Goal: Information Seeking & Learning: Find specific fact

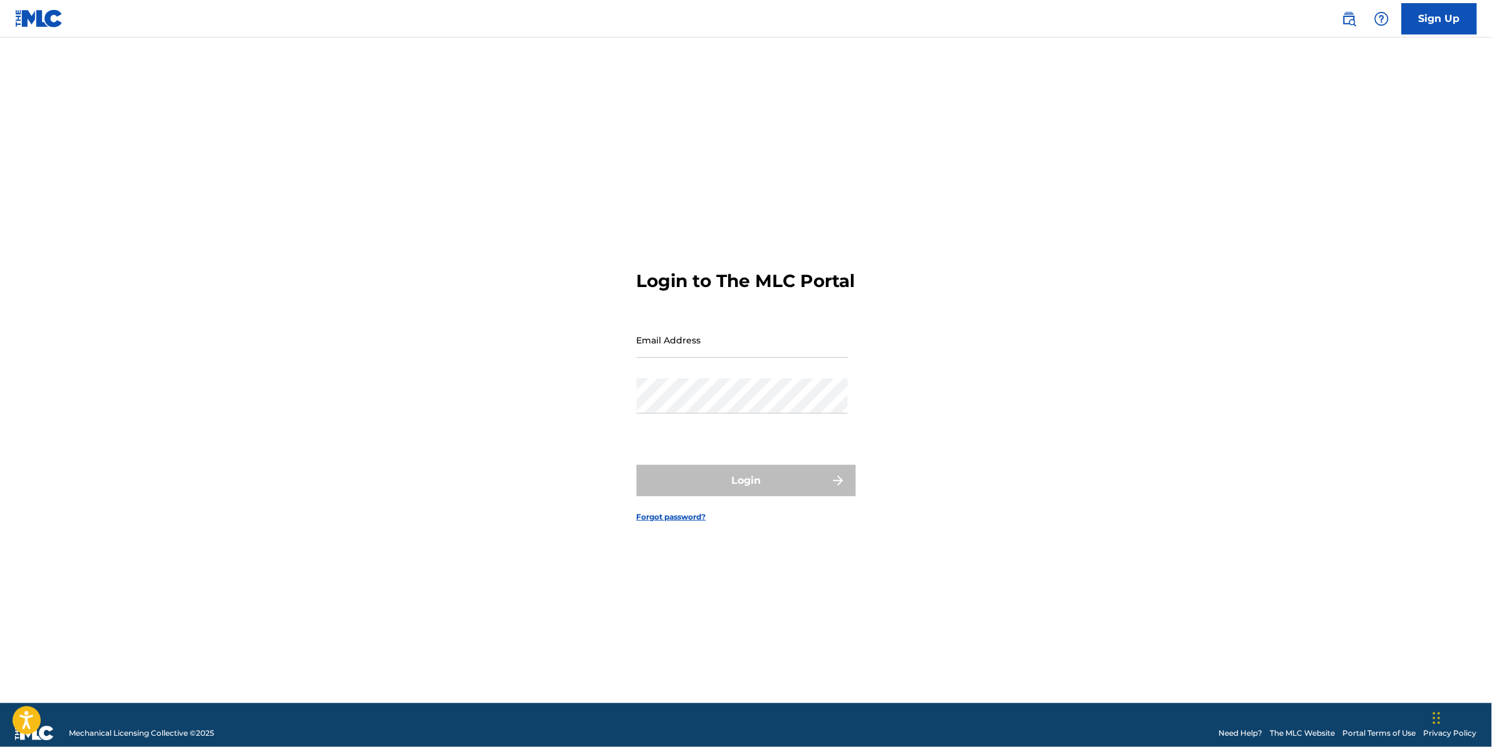
click at [1351, 20] on img at bounding box center [1349, 18] width 15 height 15
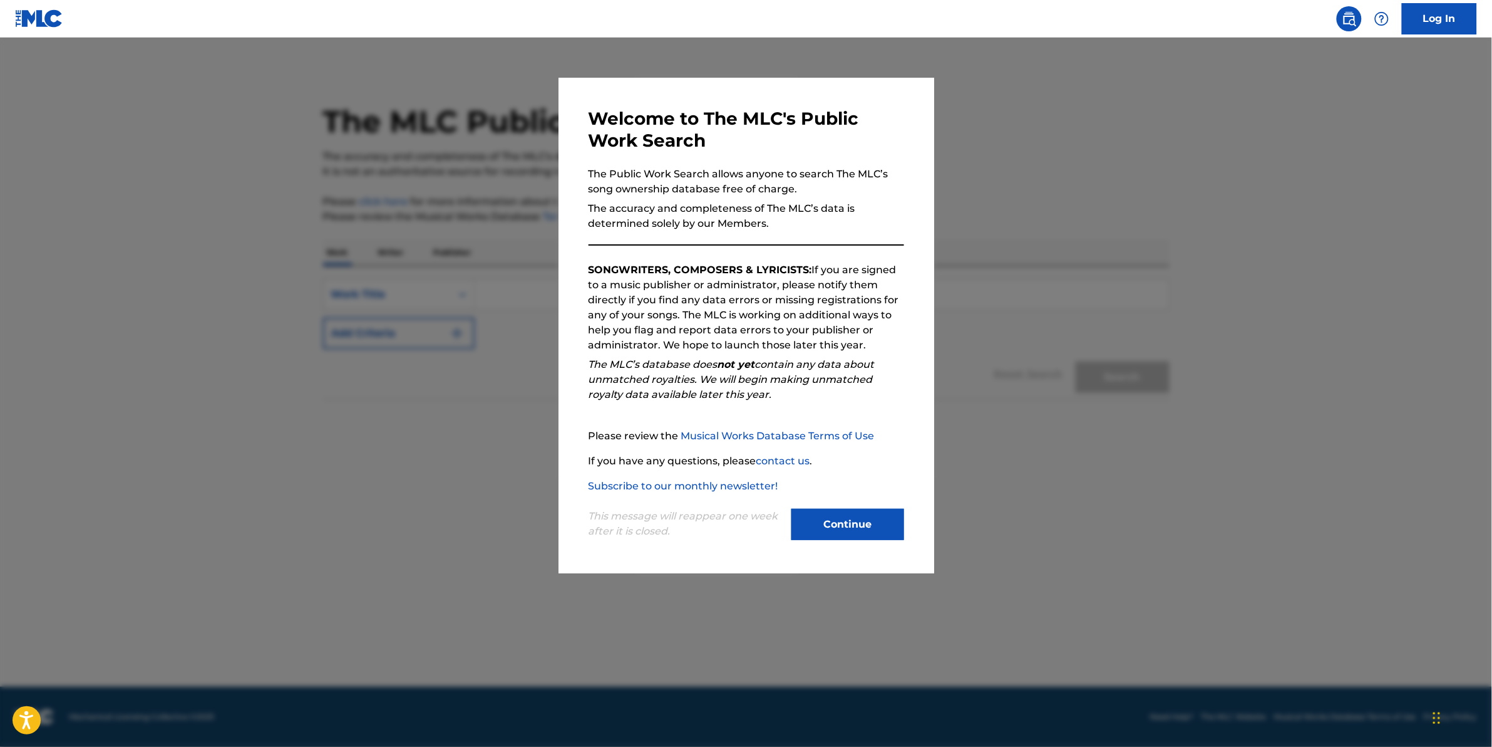
click at [825, 515] on button "Continue" at bounding box center [848, 524] width 113 height 31
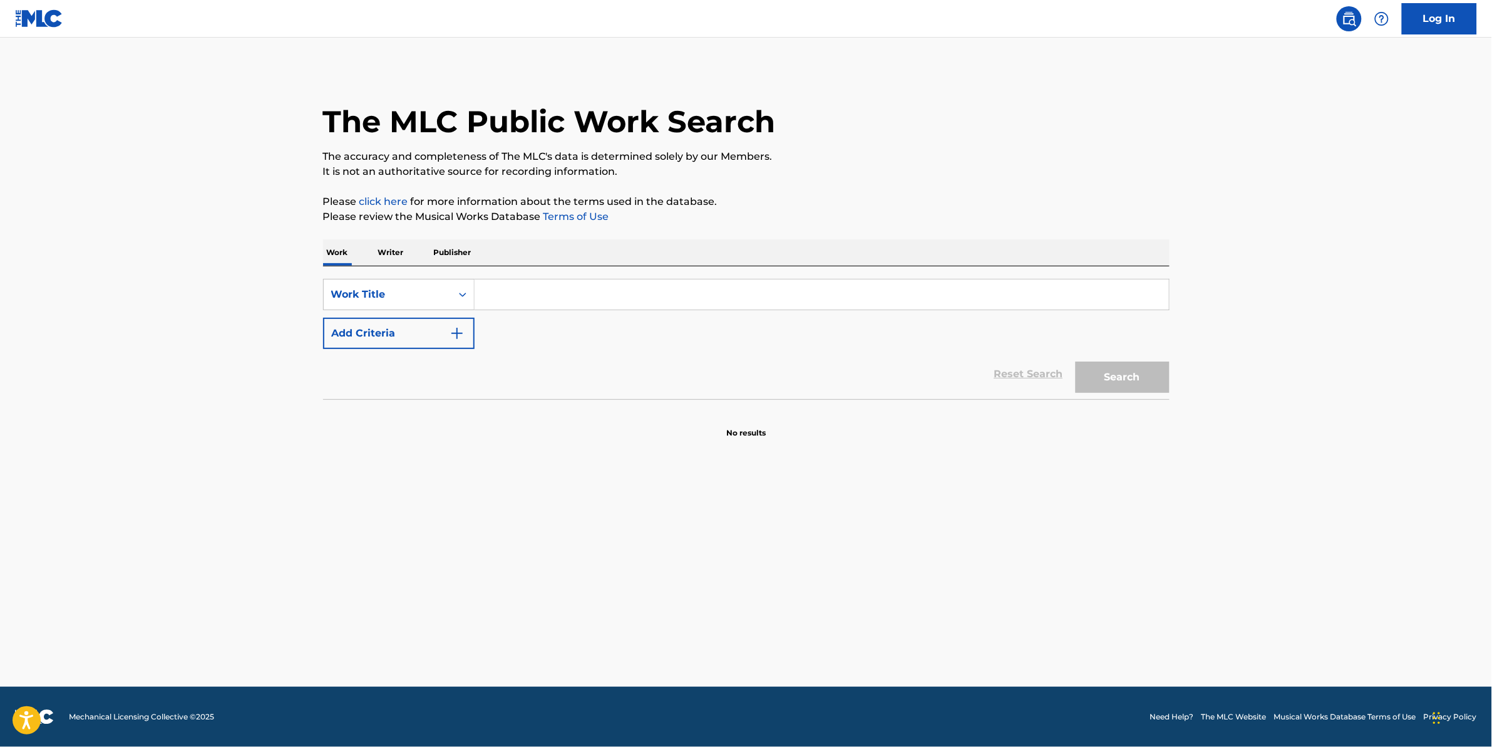
click at [527, 314] on div "SearchWithCriteriaa9fe3141-0262-4d4e-af80-344fdfa6979d Work Title Add Criteria" at bounding box center [746, 314] width 847 height 70
click at [529, 302] on input "Search Form" at bounding box center [822, 294] width 695 height 30
click at [1076, 361] on button "Search" at bounding box center [1123, 376] width 94 height 31
click at [534, 296] on input "BIERKAPIAEN" at bounding box center [822, 294] width 695 height 30
type input "BIERKAPITAEN"
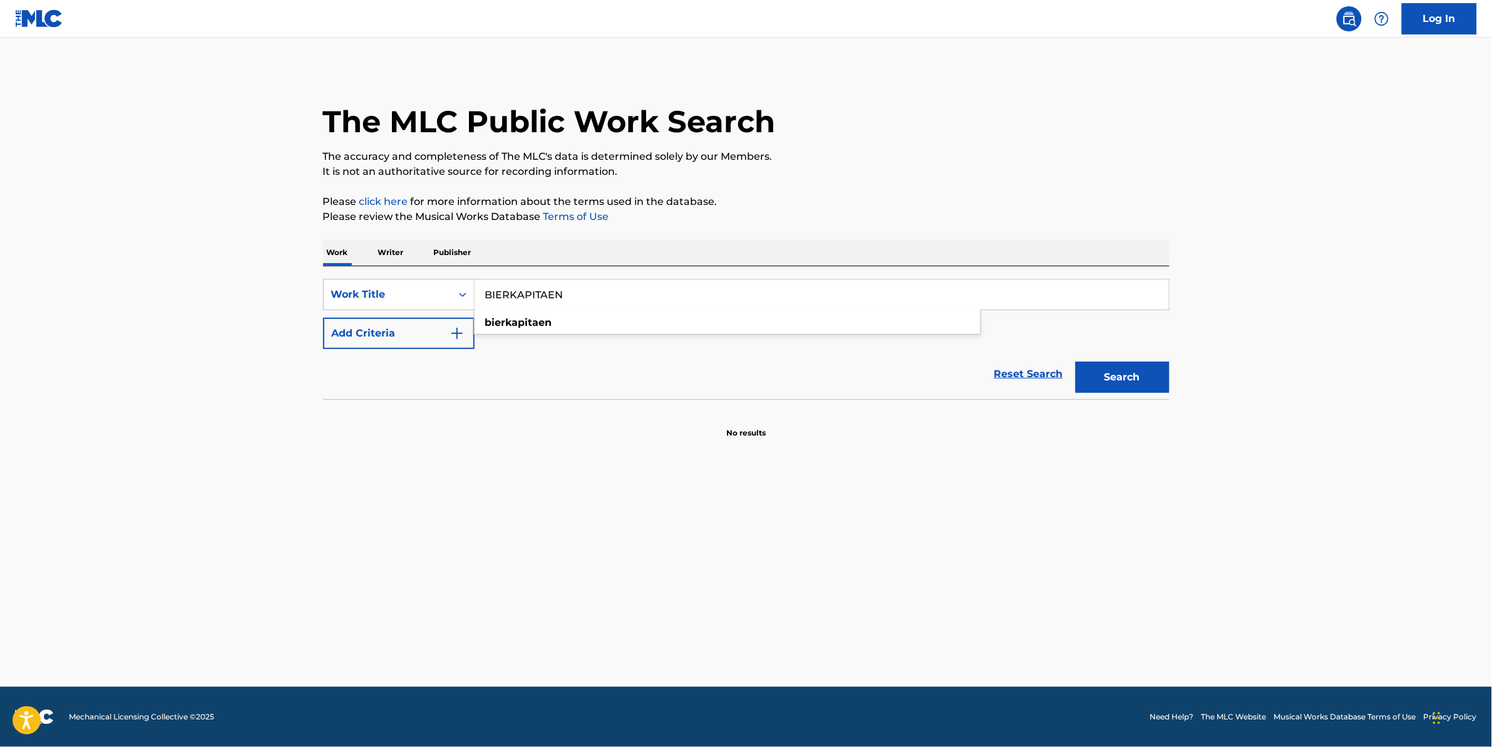
click at [1076, 361] on button "Search" at bounding box center [1123, 376] width 94 height 31
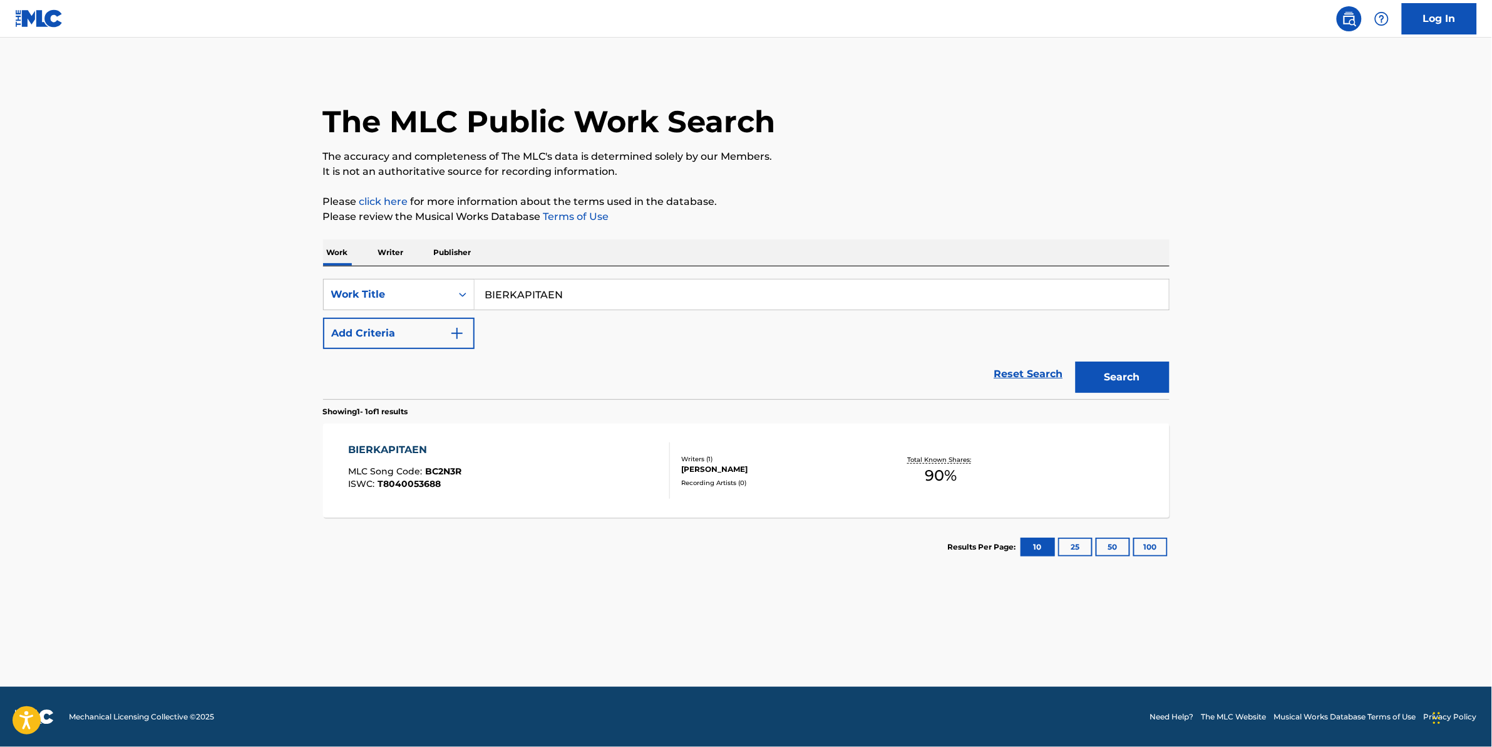
click at [386, 443] on div "BIERKAPITAEN" at bounding box center [404, 449] width 113 height 15
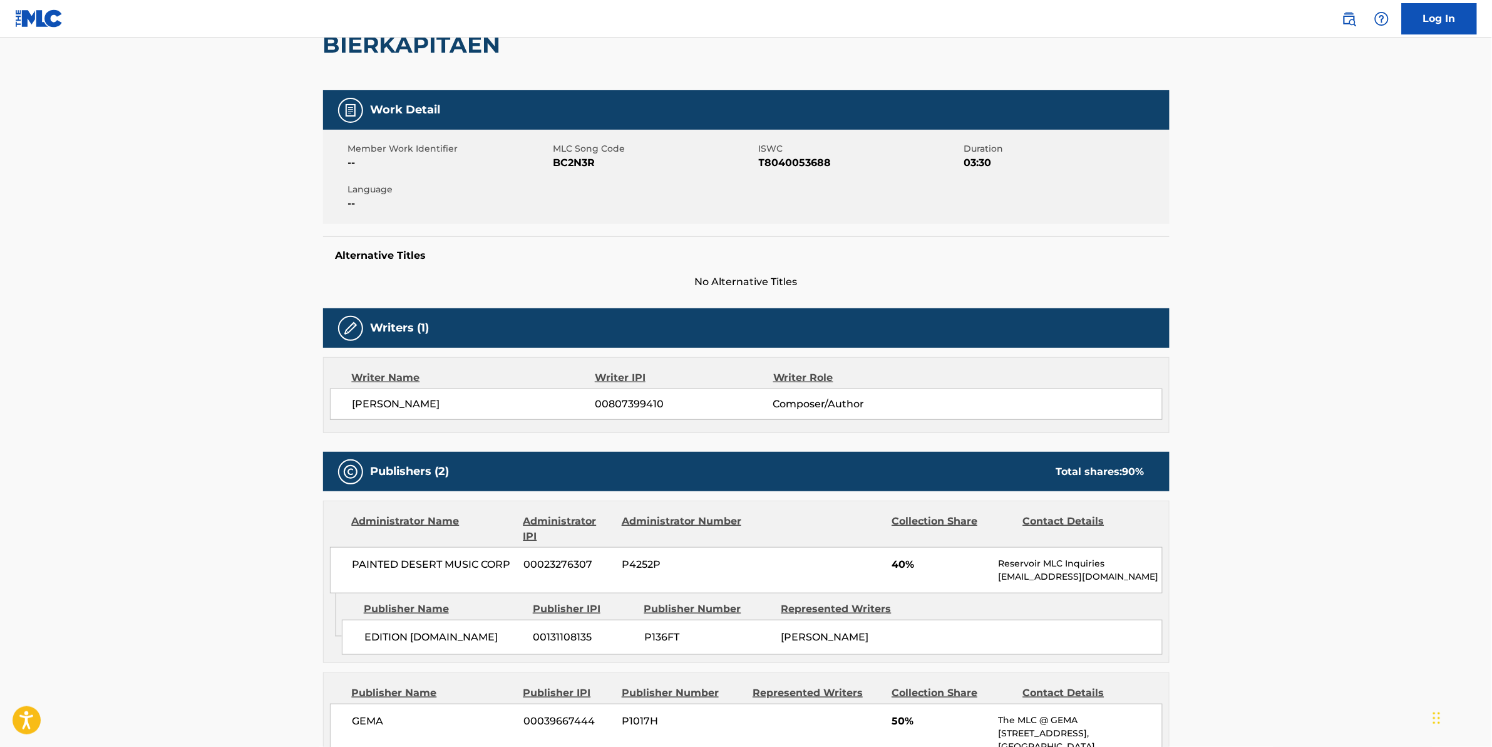
scroll to position [157, 0]
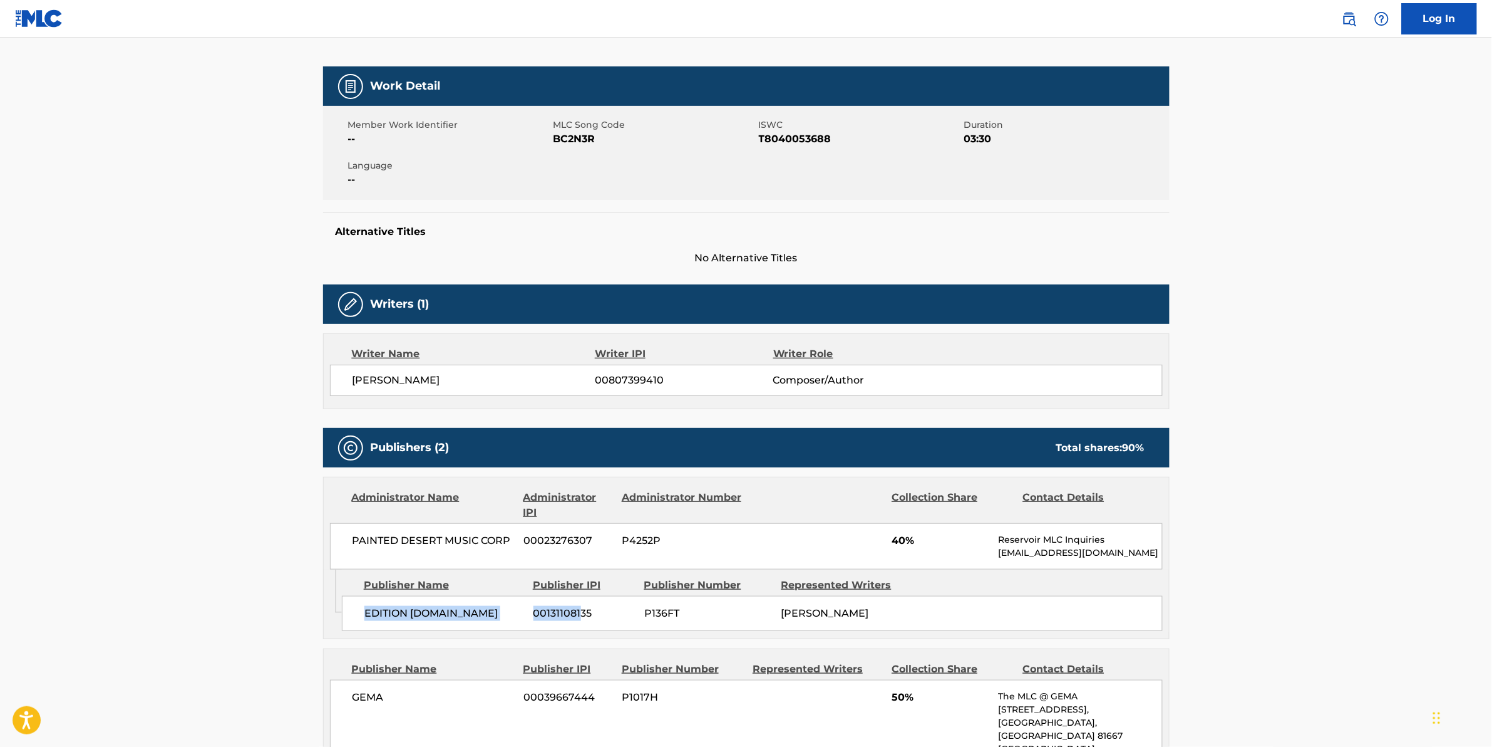
drag, startPoint x: 368, startPoint y: 611, endPoint x: 581, endPoint y: 612, distance: 213.6
click at [581, 612] on div "EDITION [DOMAIN_NAME] 00131108135 P136FT [PERSON_NAME]" at bounding box center [752, 613] width 821 height 35
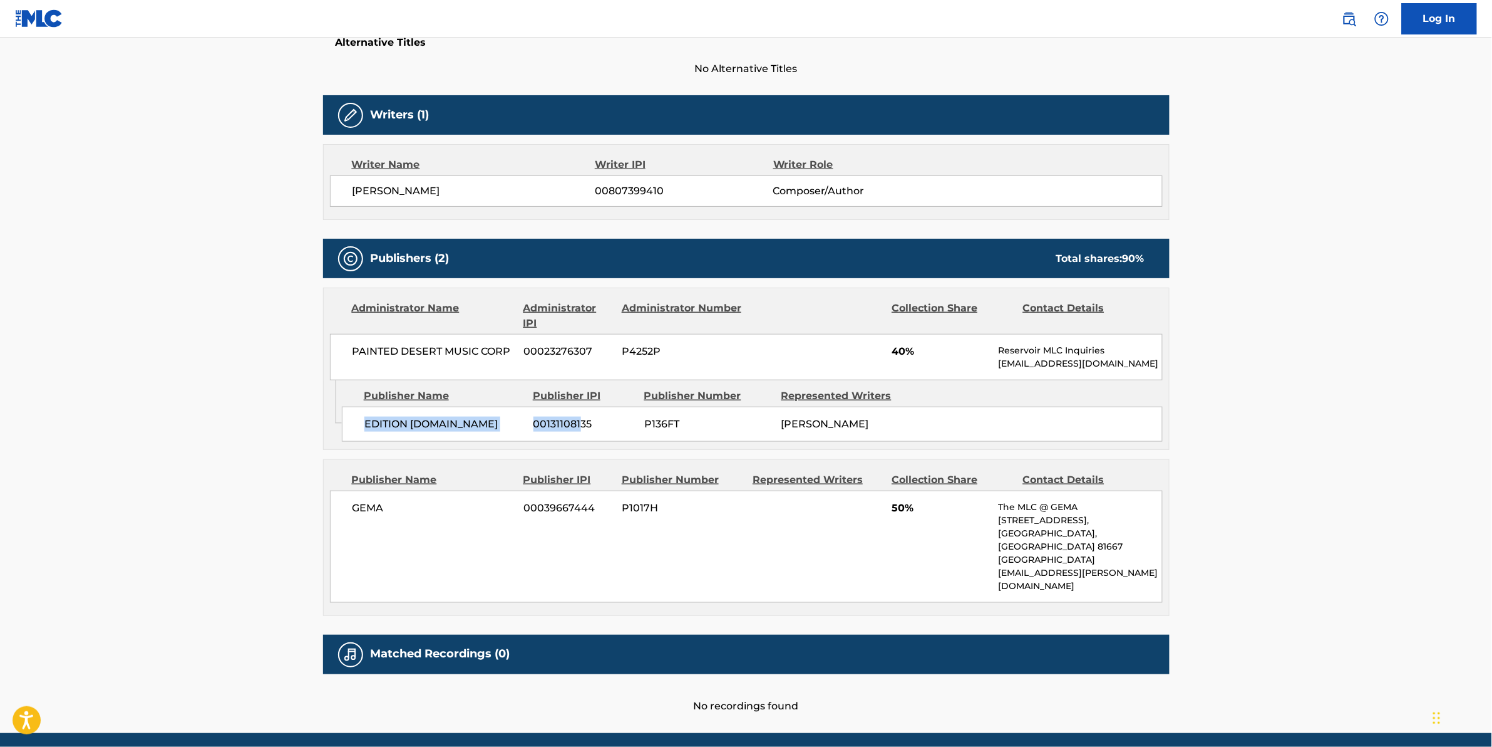
scroll to position [367, 0]
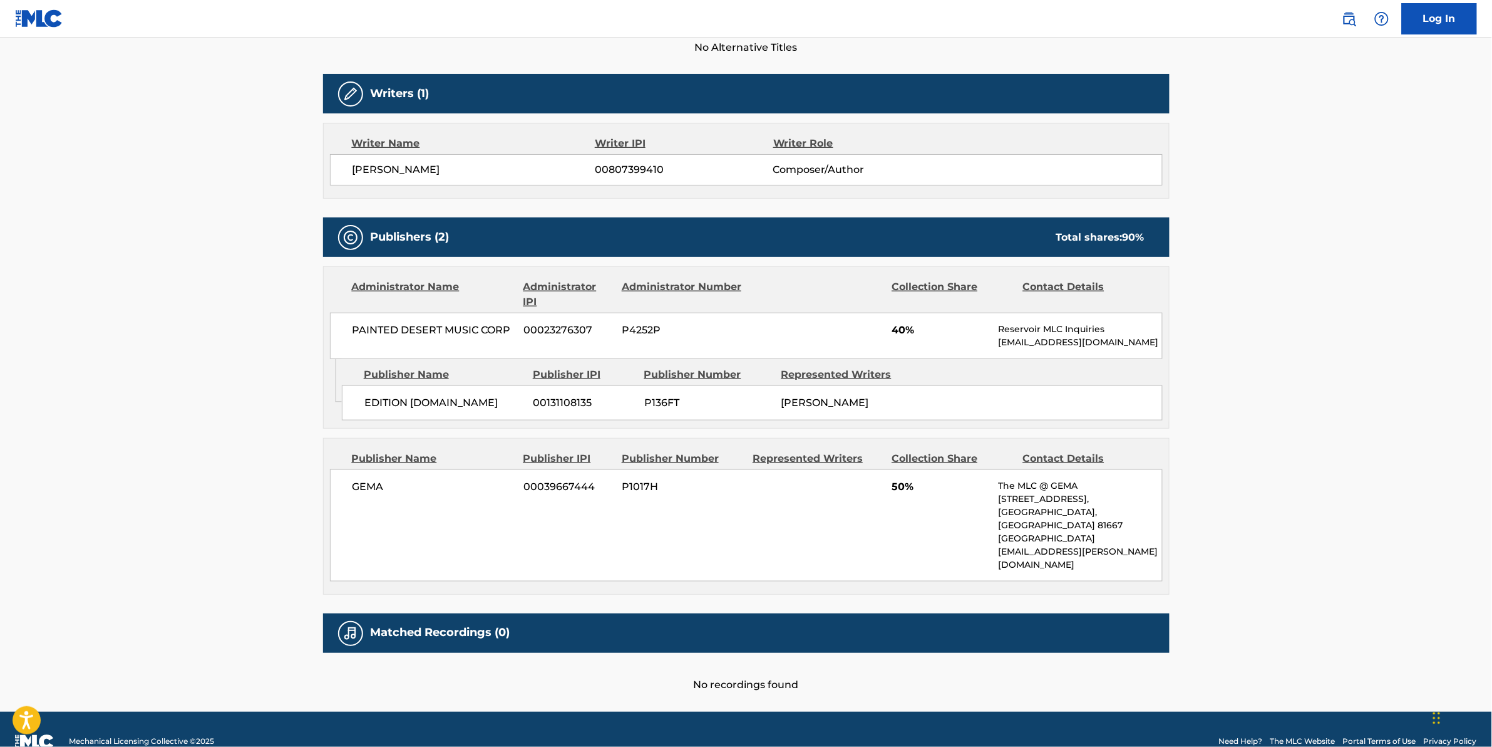
click at [170, 431] on main "< Back to public search results Copy work link BIERKAPITAEN Work Detail Member …" at bounding box center [746, 191] width 1492 height 1041
drag, startPoint x: 778, startPoint y: 656, endPoint x: 1048, endPoint y: 656, distance: 269.9
click at [1048, 656] on div "No recordings found" at bounding box center [746, 673] width 847 height 40
